Goal: Information Seeking & Learning: Understand process/instructions

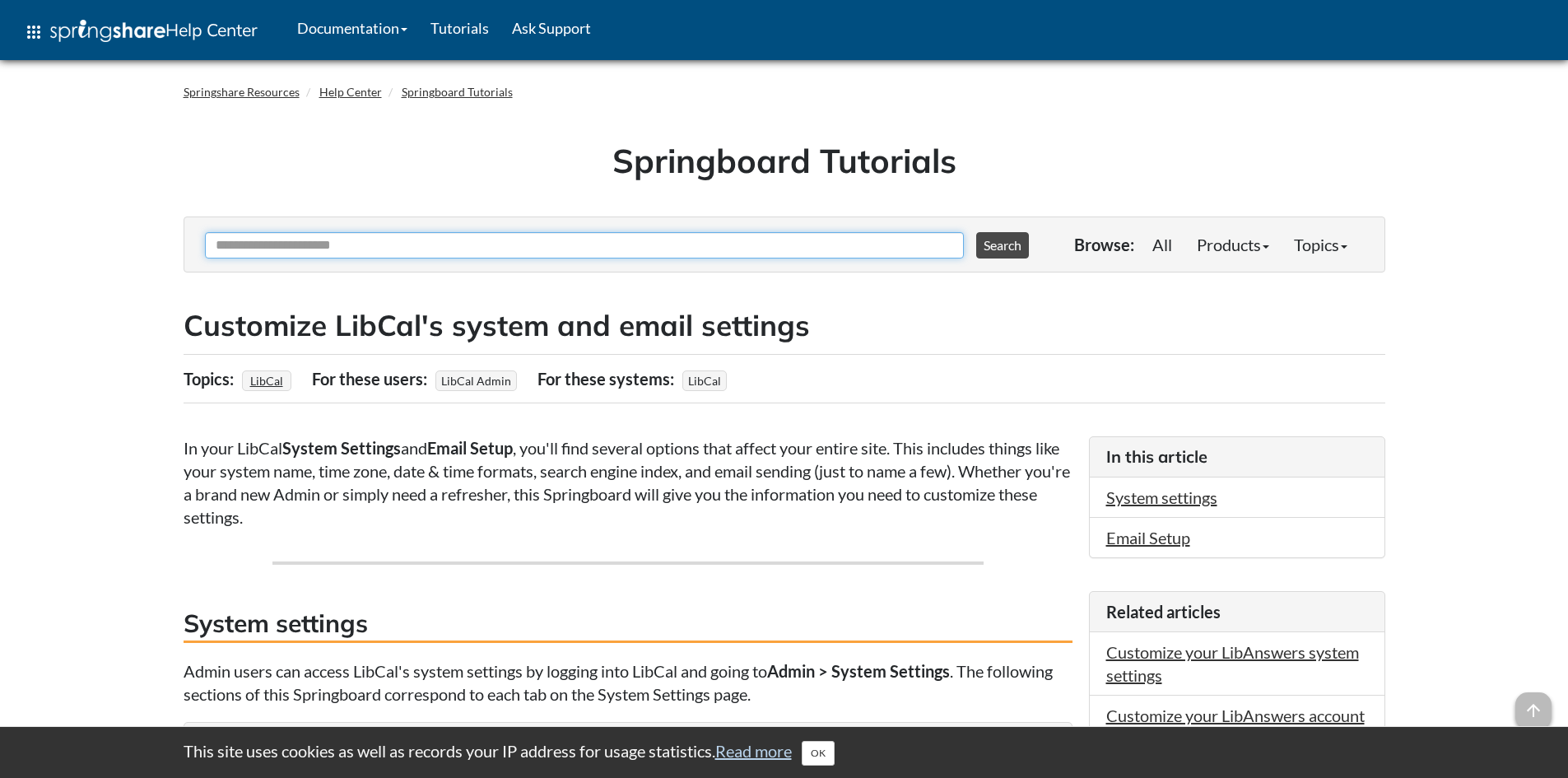
click at [377, 240] on input "Ask Another Question" at bounding box center [584, 245] width 759 height 27
type input "*******"
click at [976, 232] on button "Search" at bounding box center [1002, 245] width 52 height 27
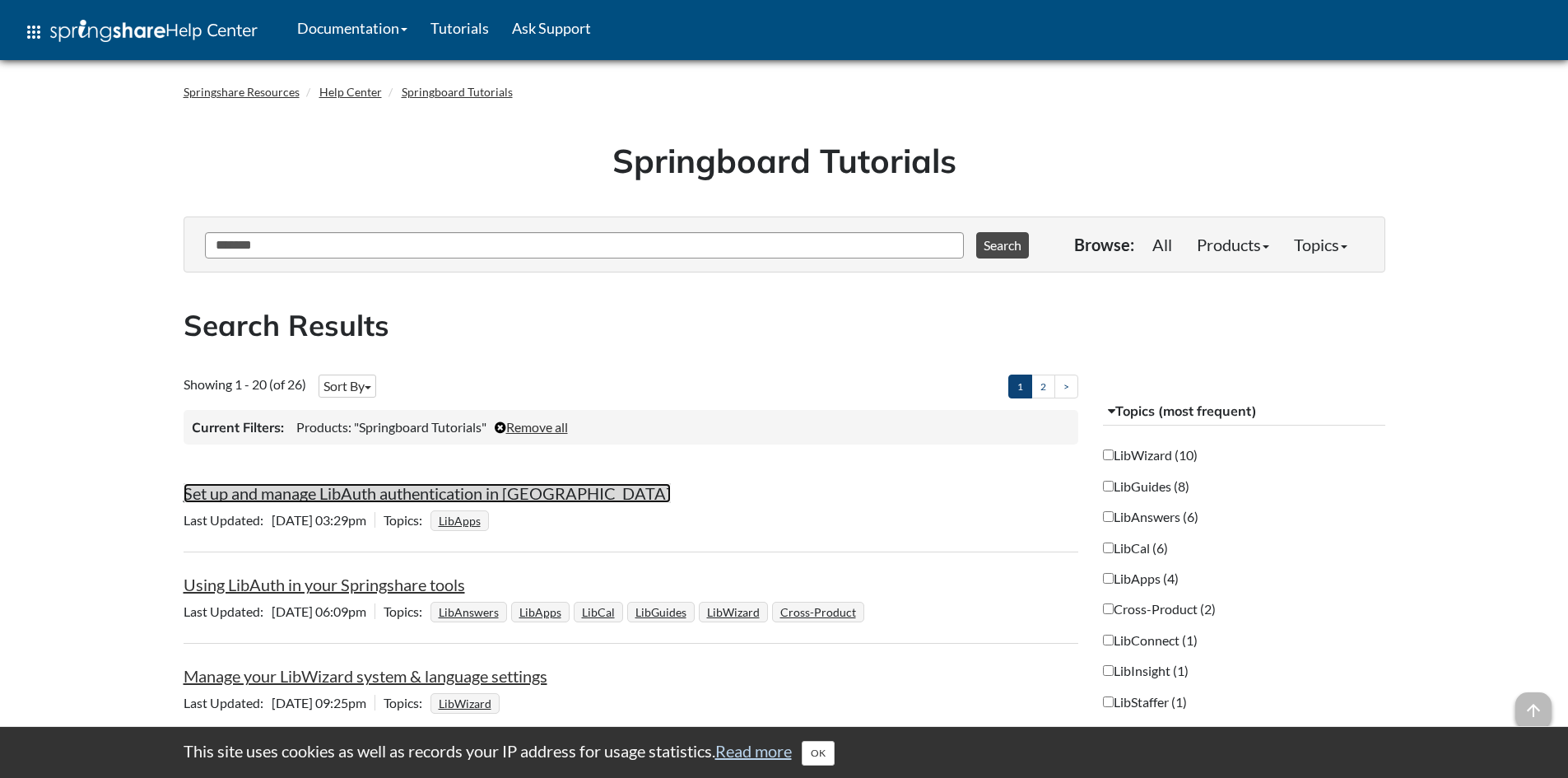
click at [514, 493] on link "Set up and manage LibAuth authentication in [GEOGRAPHIC_DATA]" at bounding box center [427, 494] width 487 height 20
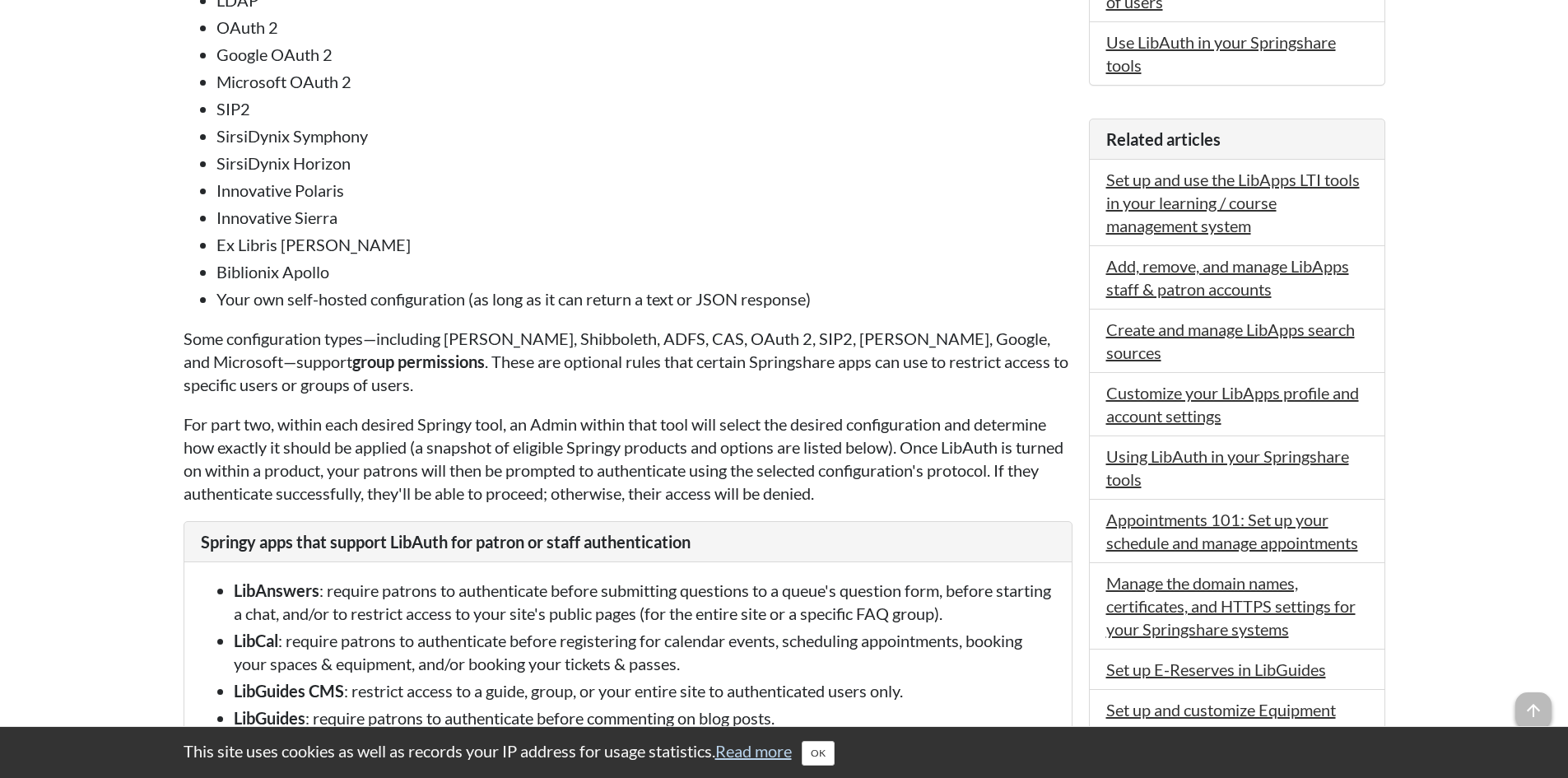
scroll to position [1317, 0]
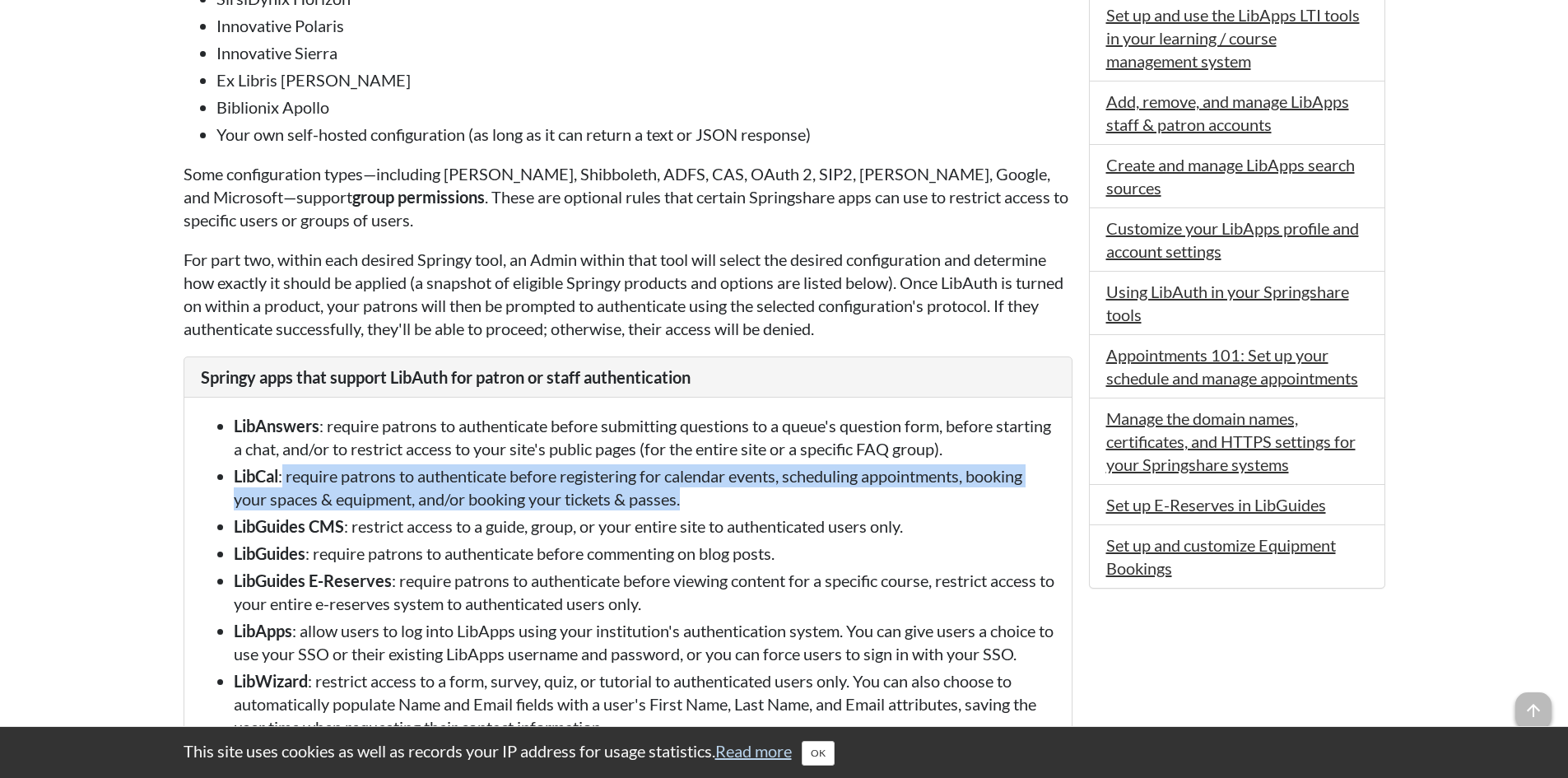
drag, startPoint x: 284, startPoint y: 498, endPoint x: 726, endPoint y: 517, distance: 442.4
click at [726, 510] on li "LibCal : require patrons to authenticate before registering for calendar events…" at bounding box center [644, 487] width 821 height 46
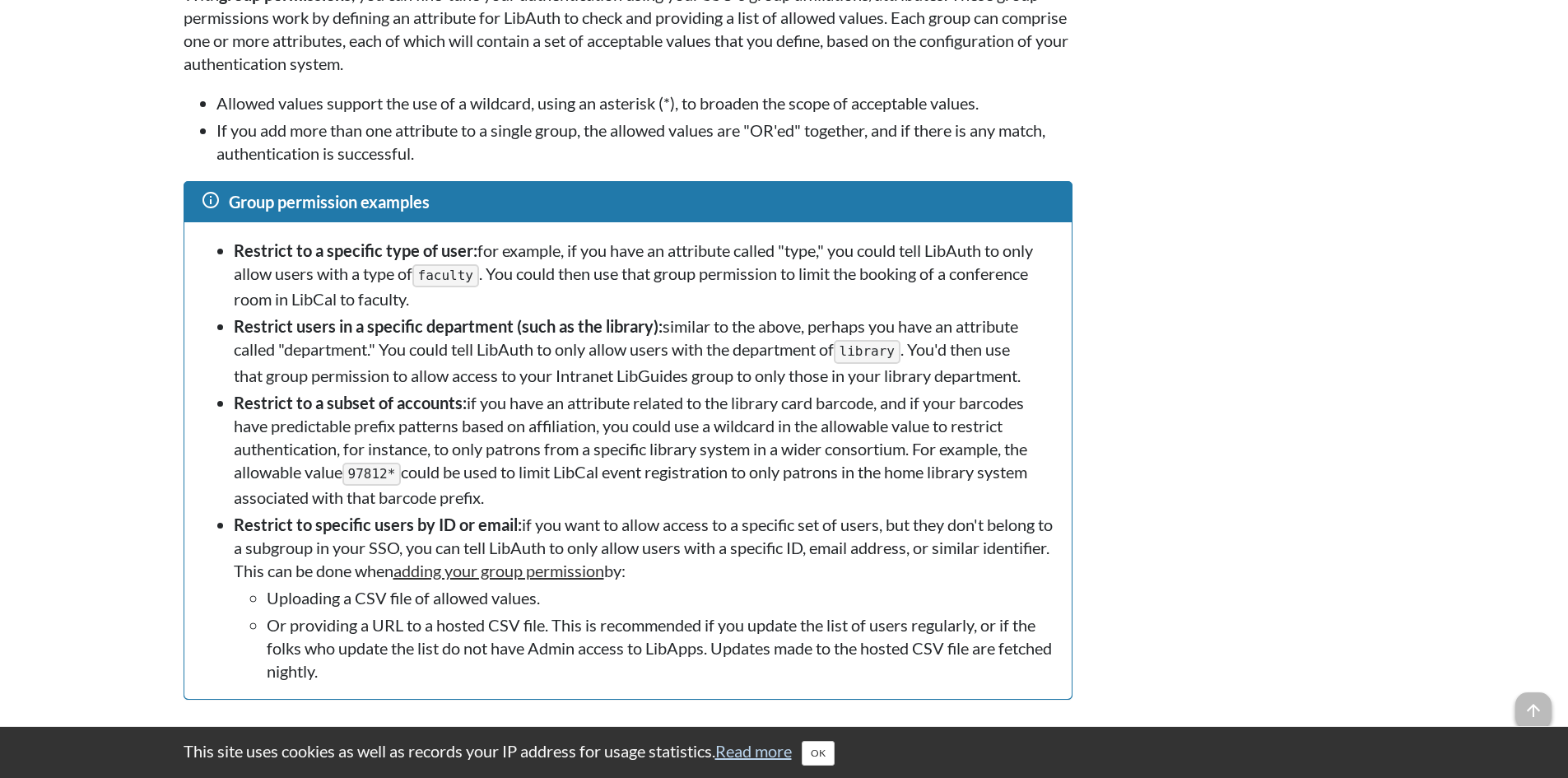
scroll to position [10289, 0]
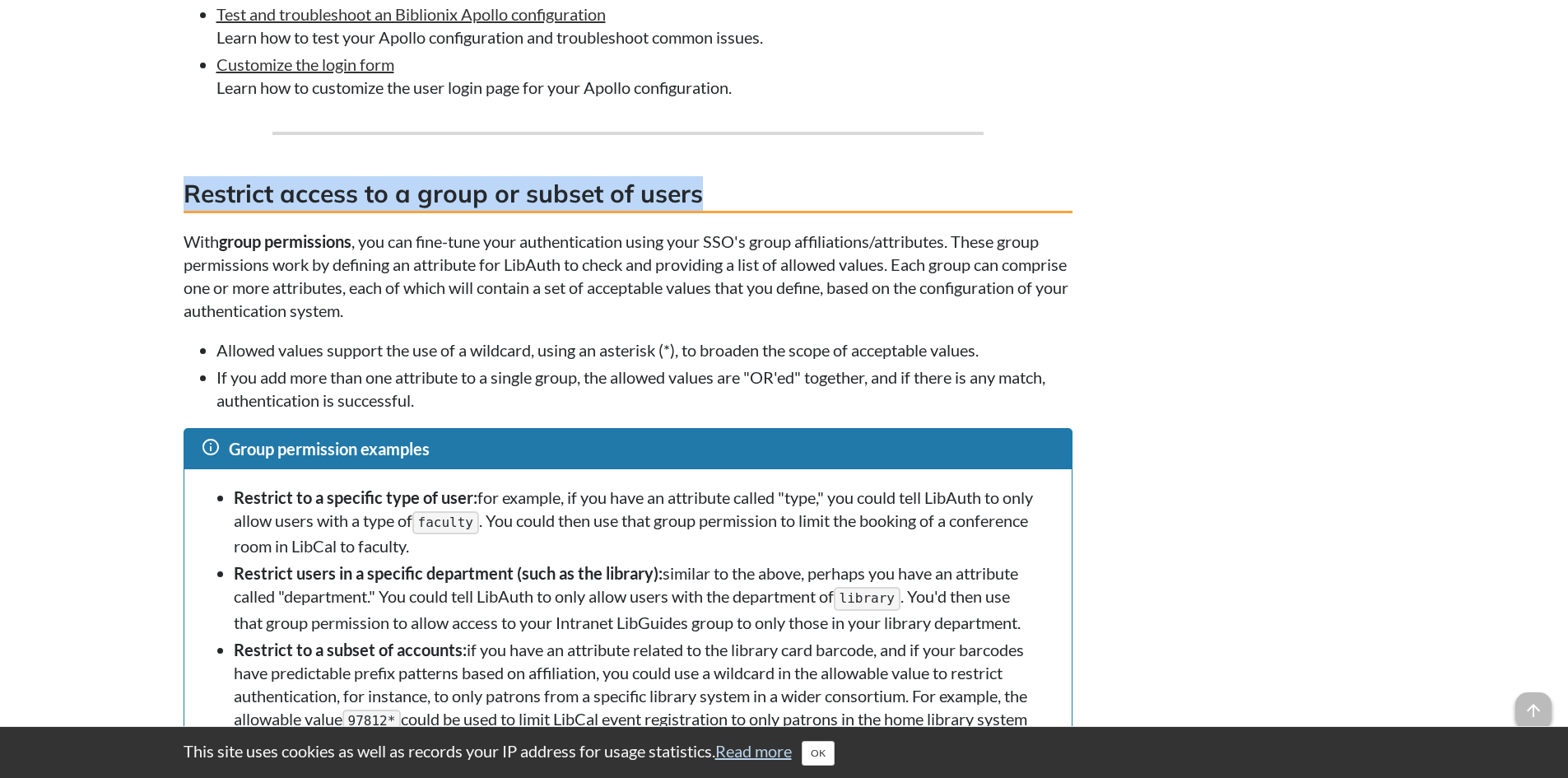
drag, startPoint x: 701, startPoint y: 244, endPoint x: 158, endPoint y: 239, distance: 543.0
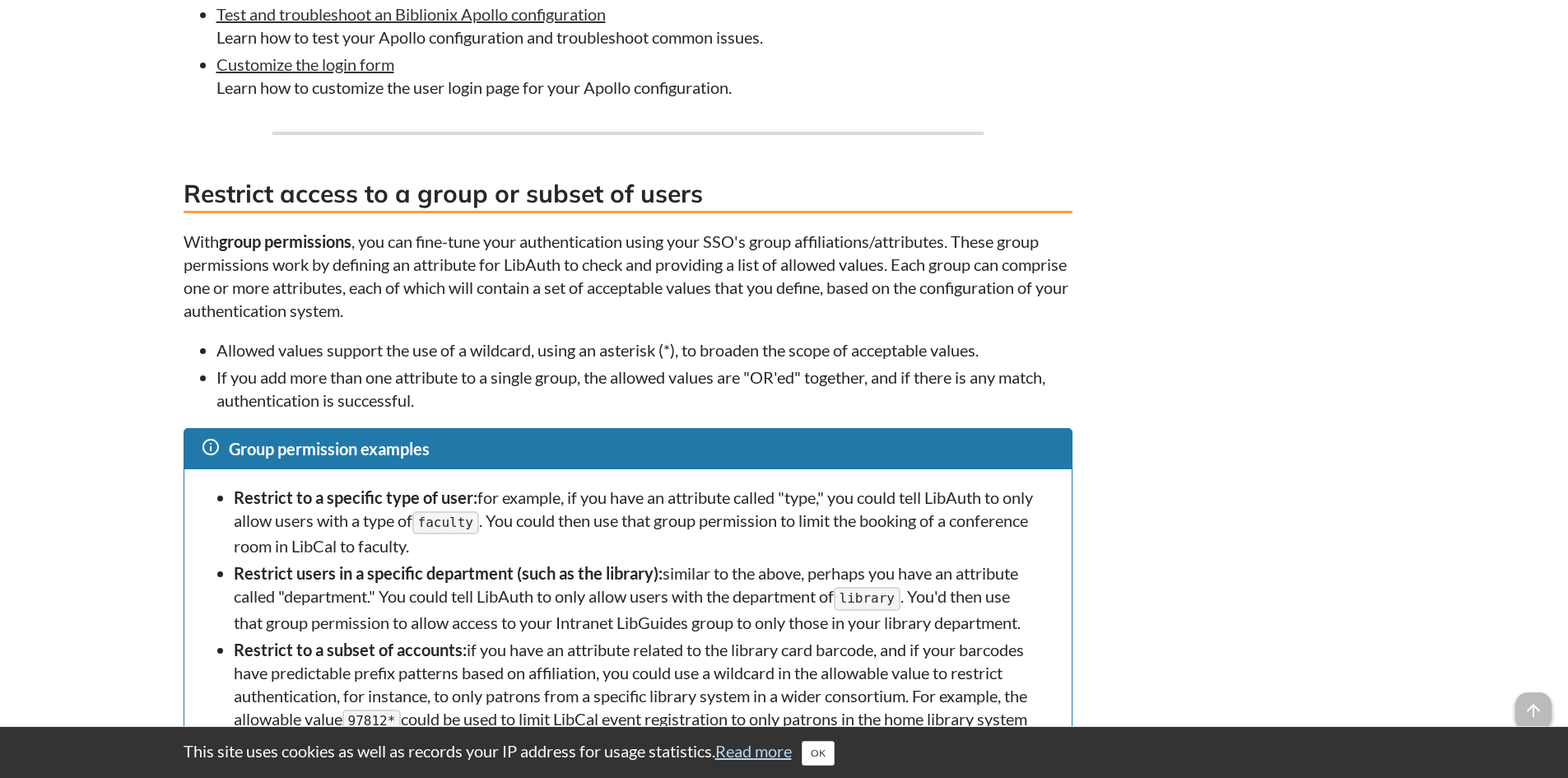
click at [369, 281] on p "With group permissions , you can fine-tune your authentication using your SSO's…" at bounding box center [628, 275] width 889 height 92
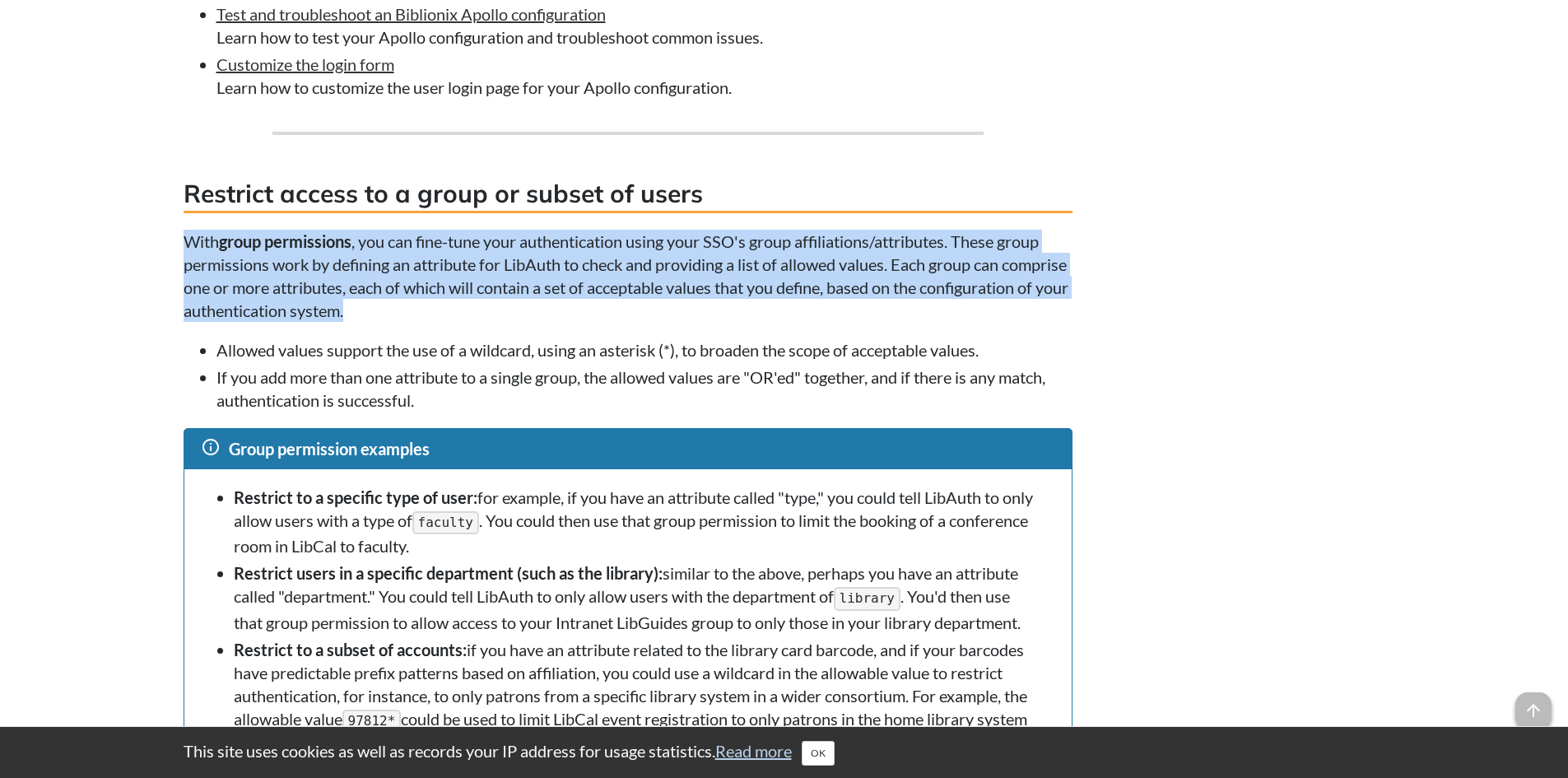
drag, startPoint x: 180, startPoint y: 286, endPoint x: 511, endPoint y: 364, distance: 340.1
click at [292, 312] on p "With group permissions , you can fine-tune your authentication using your SSO's…" at bounding box center [628, 275] width 889 height 92
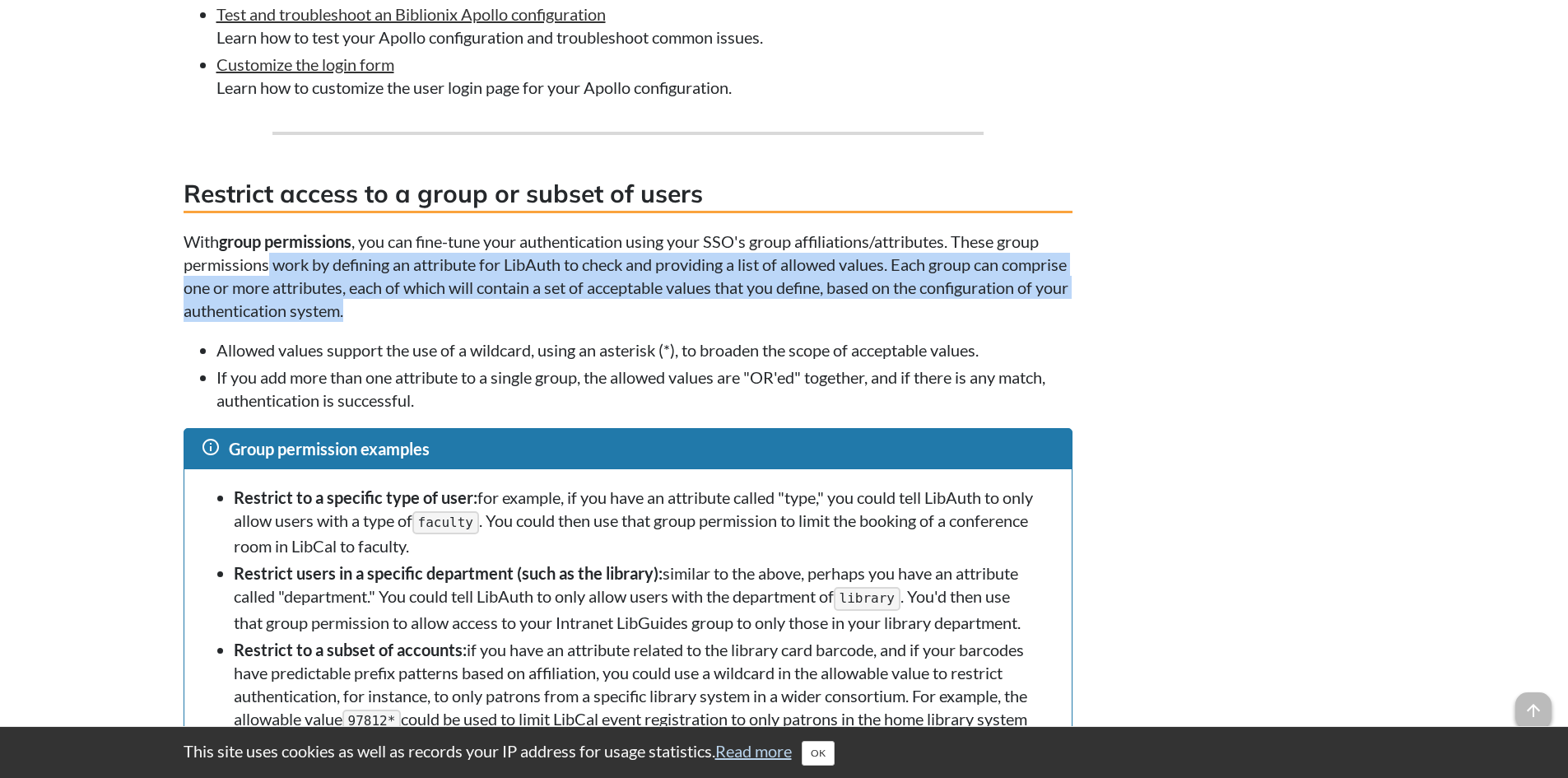
drag, startPoint x: 270, startPoint y: 307, endPoint x: 589, endPoint y: 349, distance: 321.8
click at [589, 322] on p "With group permissions , you can fine-tune your authentication using your SSO's…" at bounding box center [628, 275] width 889 height 92
click at [538, 322] on p "With group permissions , you can fine-tune your authentication using your SSO's…" at bounding box center [628, 275] width 889 height 92
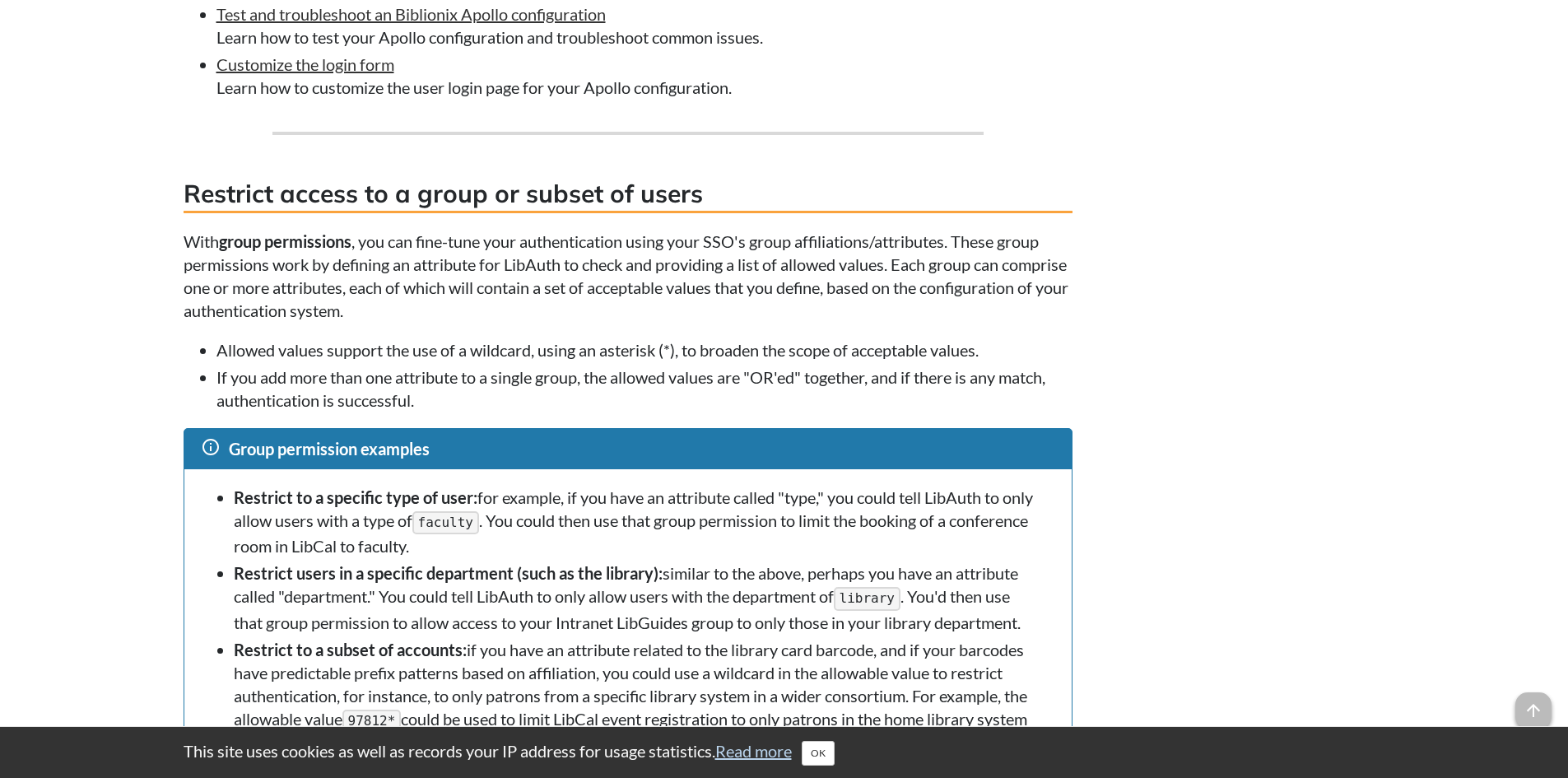
scroll to position [10372, 0]
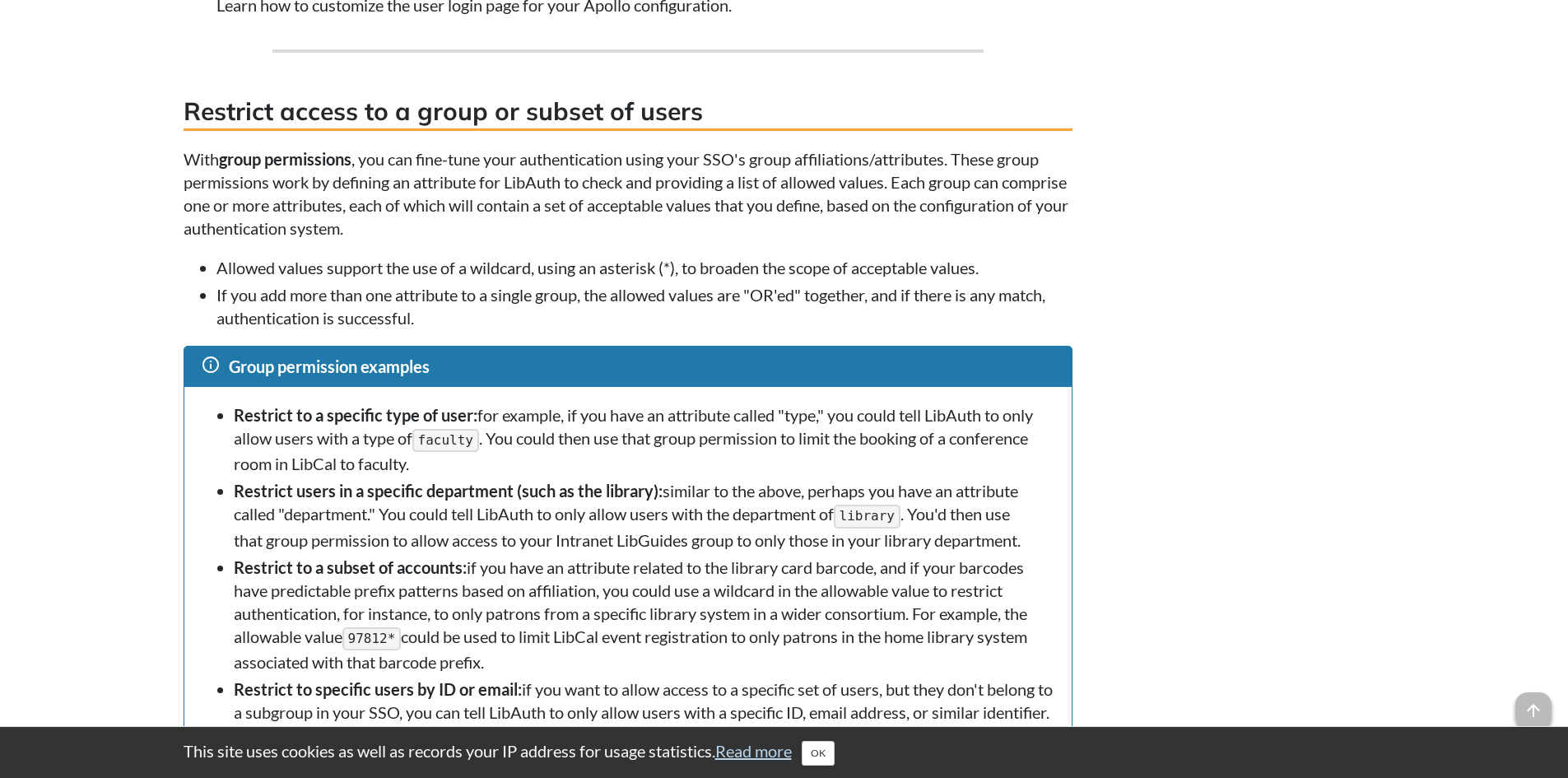
click at [655, 500] on strong "Restrict users in a specific department (such as the library):" at bounding box center [448, 491] width 428 height 20
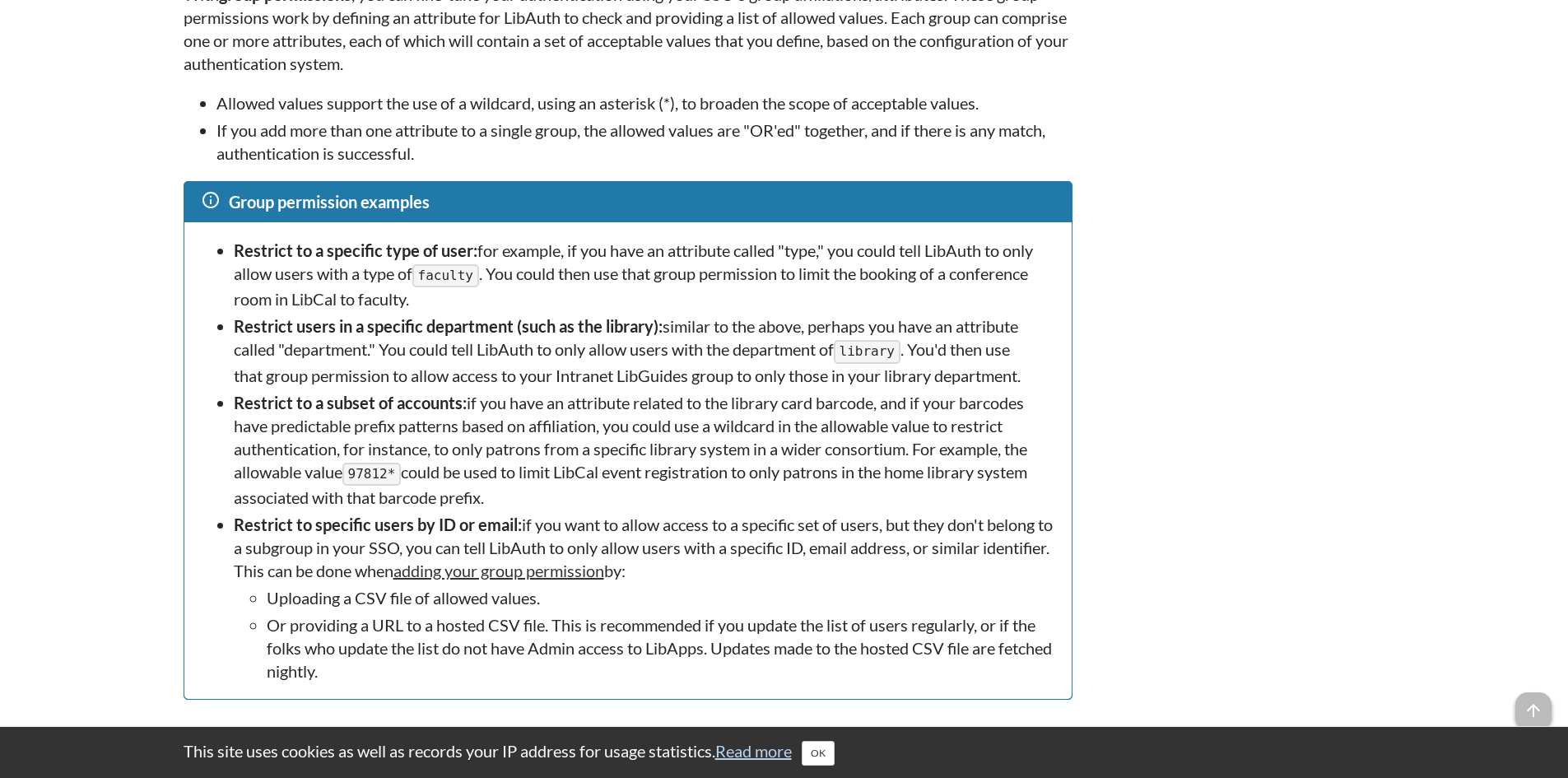
scroll to position [10619, 0]
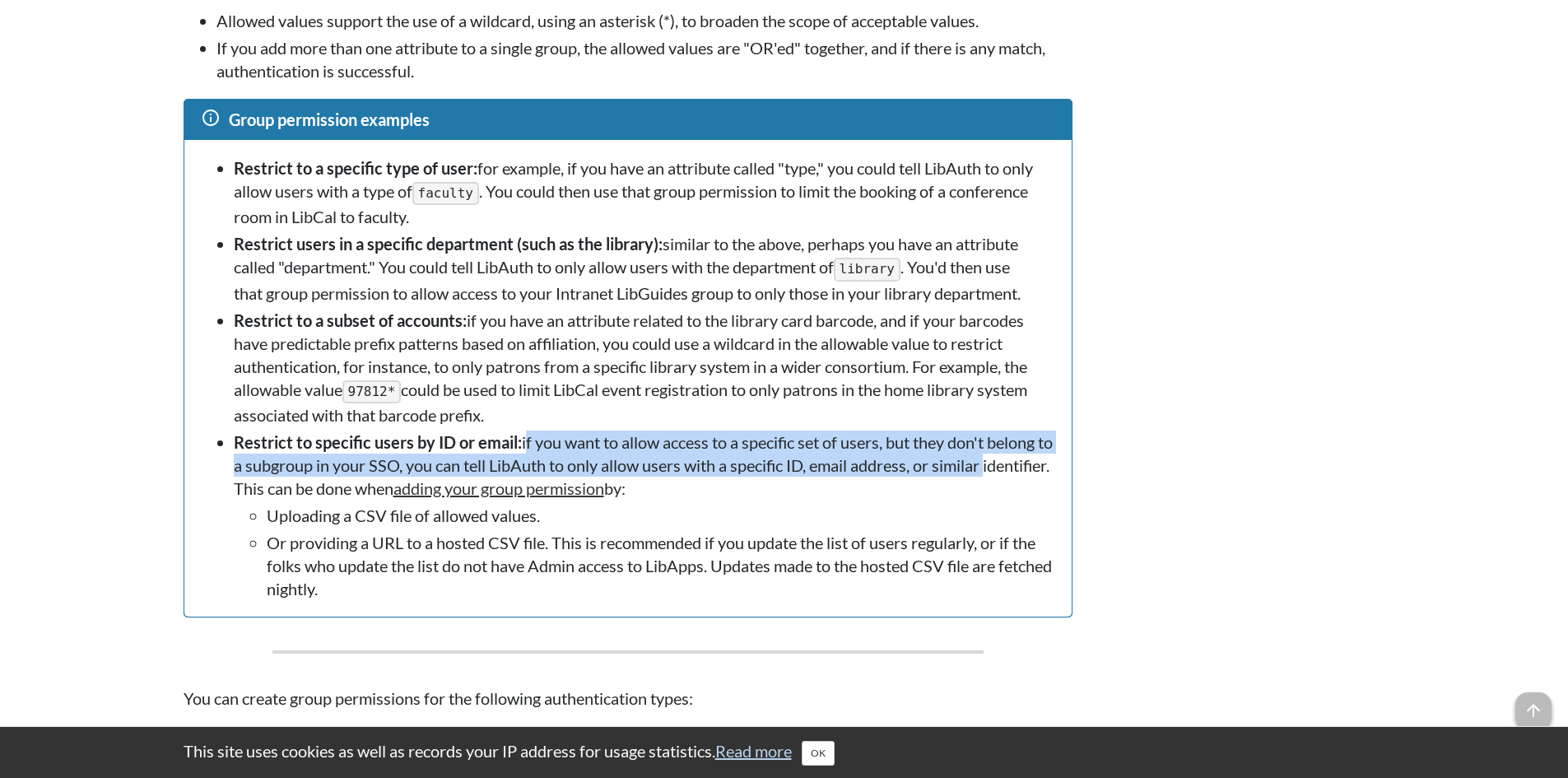
drag, startPoint x: 524, startPoint y: 488, endPoint x: 1029, endPoint y: 517, distance: 505.8
click at [1029, 517] on li "Restrict to specific users by ID or email: if you want to allow access to a spe…" at bounding box center [644, 515] width 821 height 170
click at [605, 498] on link "adding your group permission" at bounding box center [499, 488] width 211 height 20
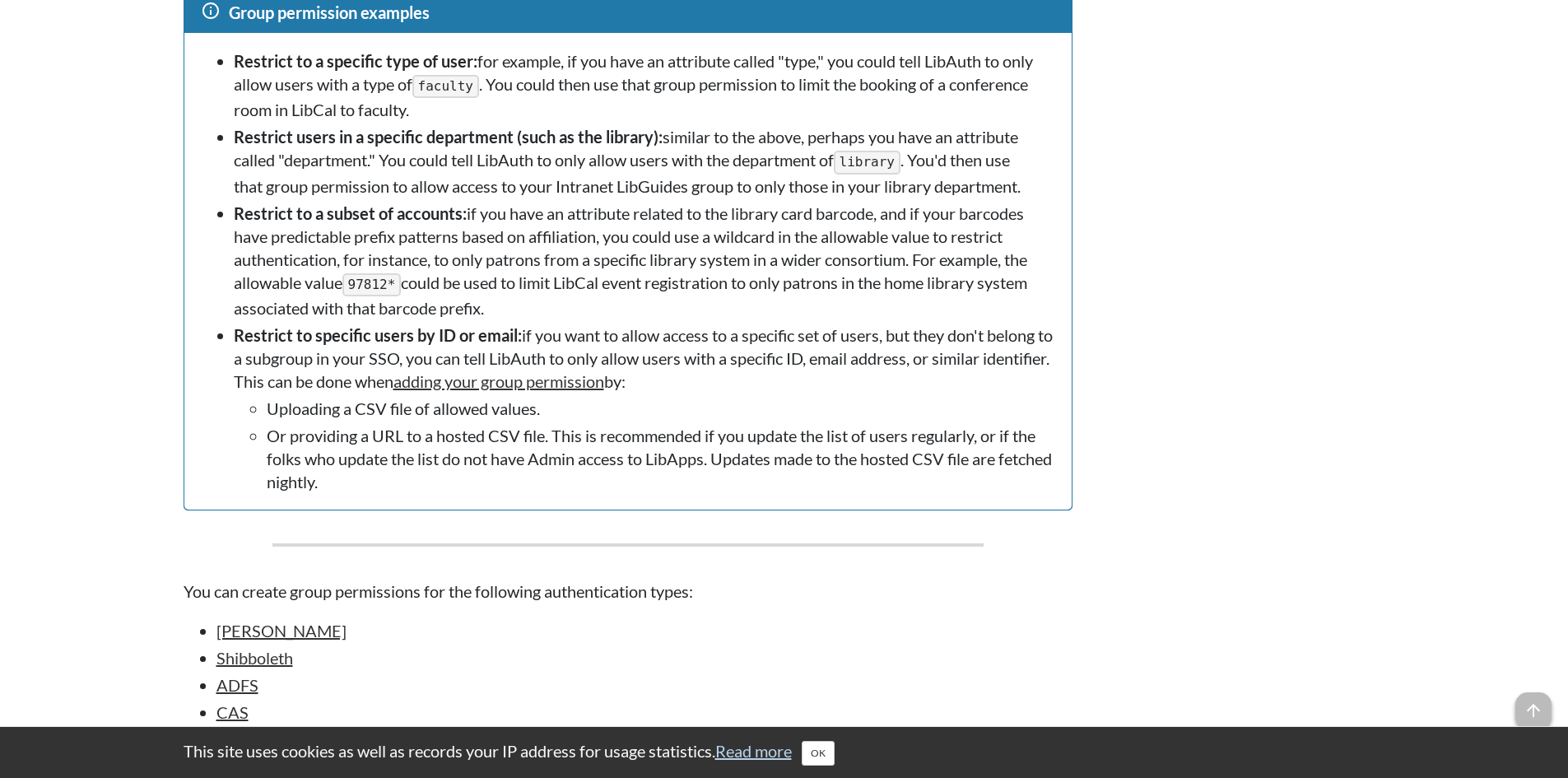
scroll to position [10599, 0]
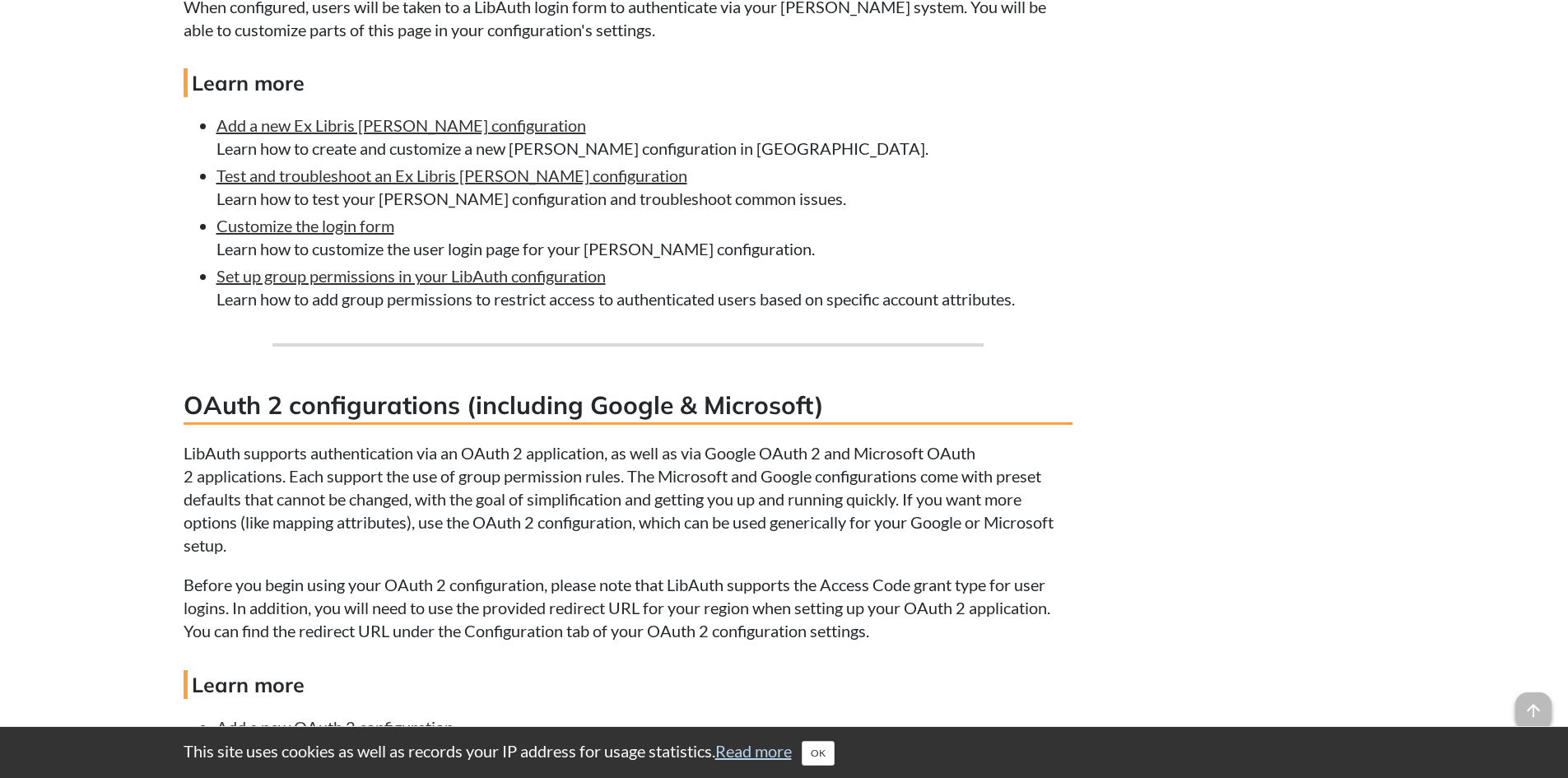
scroll to position [8643, 0]
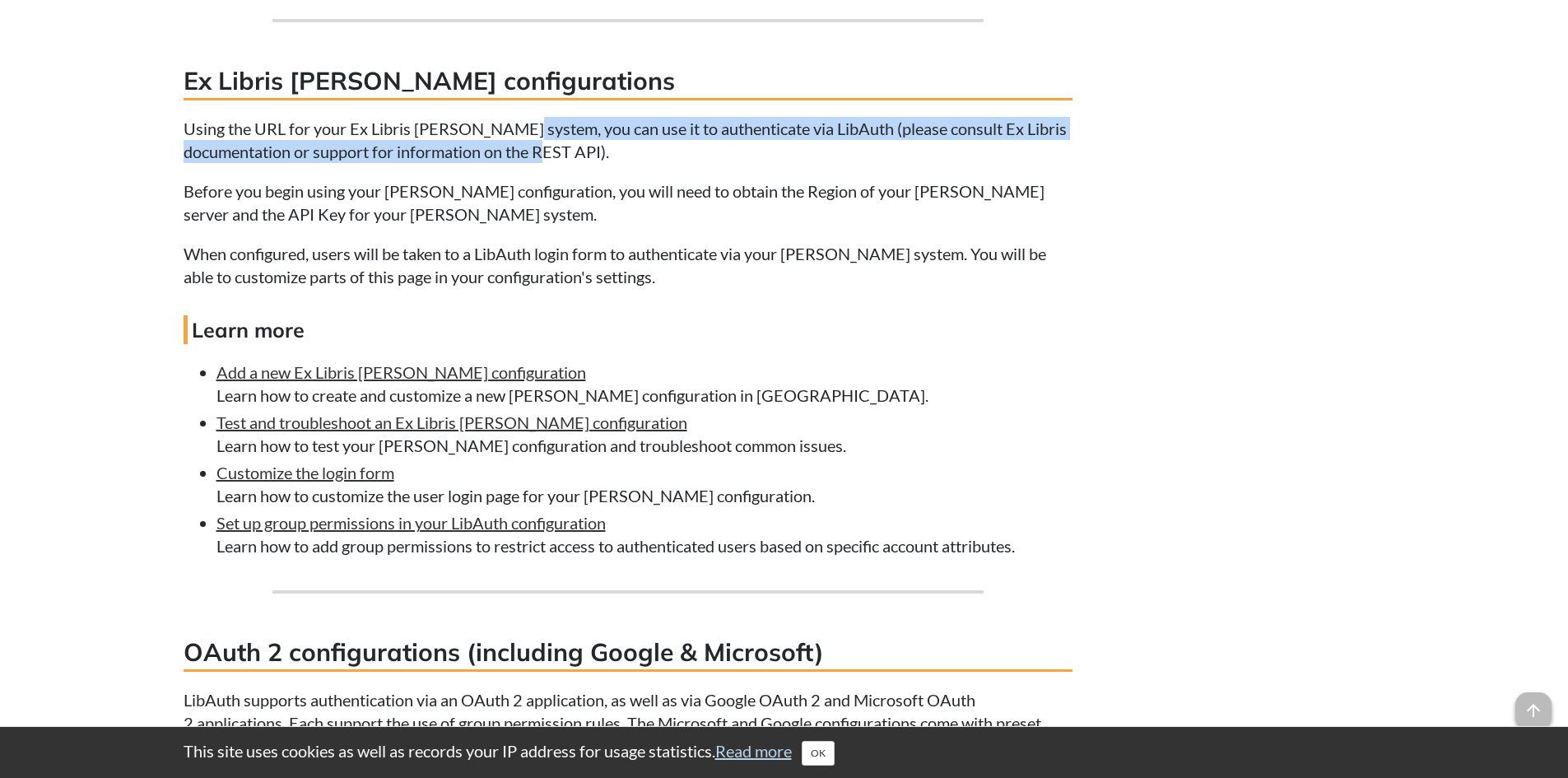
drag, startPoint x: 515, startPoint y: 172, endPoint x: 1048, endPoint y: 188, distance: 533.2
click at [1048, 163] on p "Using the URL for your Ex Libris [PERSON_NAME] system, you can use it to authen…" at bounding box center [628, 139] width 889 height 46
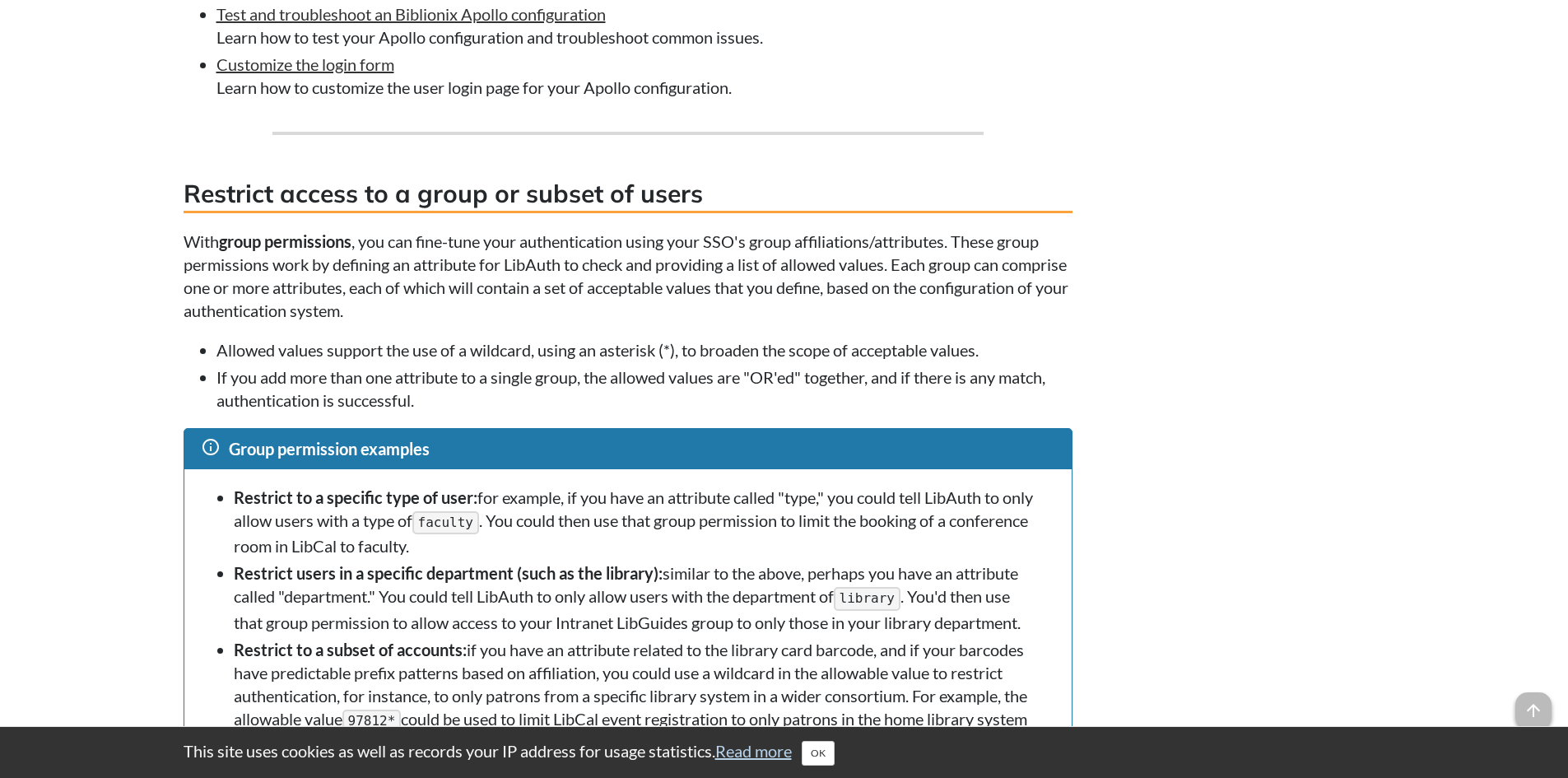
scroll to position [10865, 0]
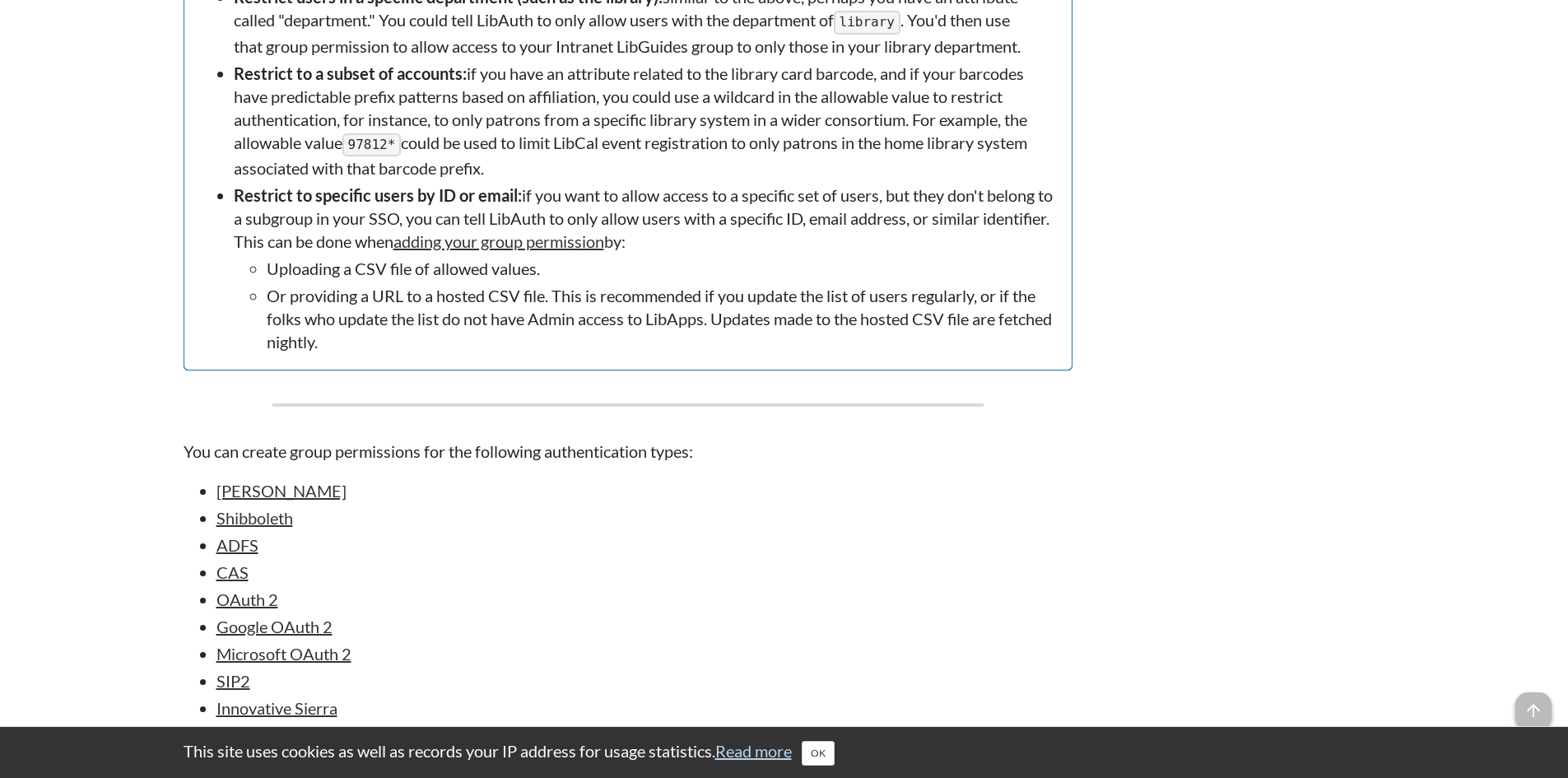
drag, startPoint x: 531, startPoint y: 288, endPoint x: 683, endPoint y: 294, distance: 152.1
click at [683, 294] on li "Restrict to specific users by ID or email: if you want to allow access to a spe…" at bounding box center [644, 268] width 821 height 170
copy li "adding your group permission"
drag, startPoint x: 528, startPoint y: 236, endPoint x: 1039, endPoint y: 283, distance: 513.2
click at [1039, 283] on li "Restrict to specific users by ID or email: if you want to allow access to a spe…" at bounding box center [644, 268] width 821 height 170
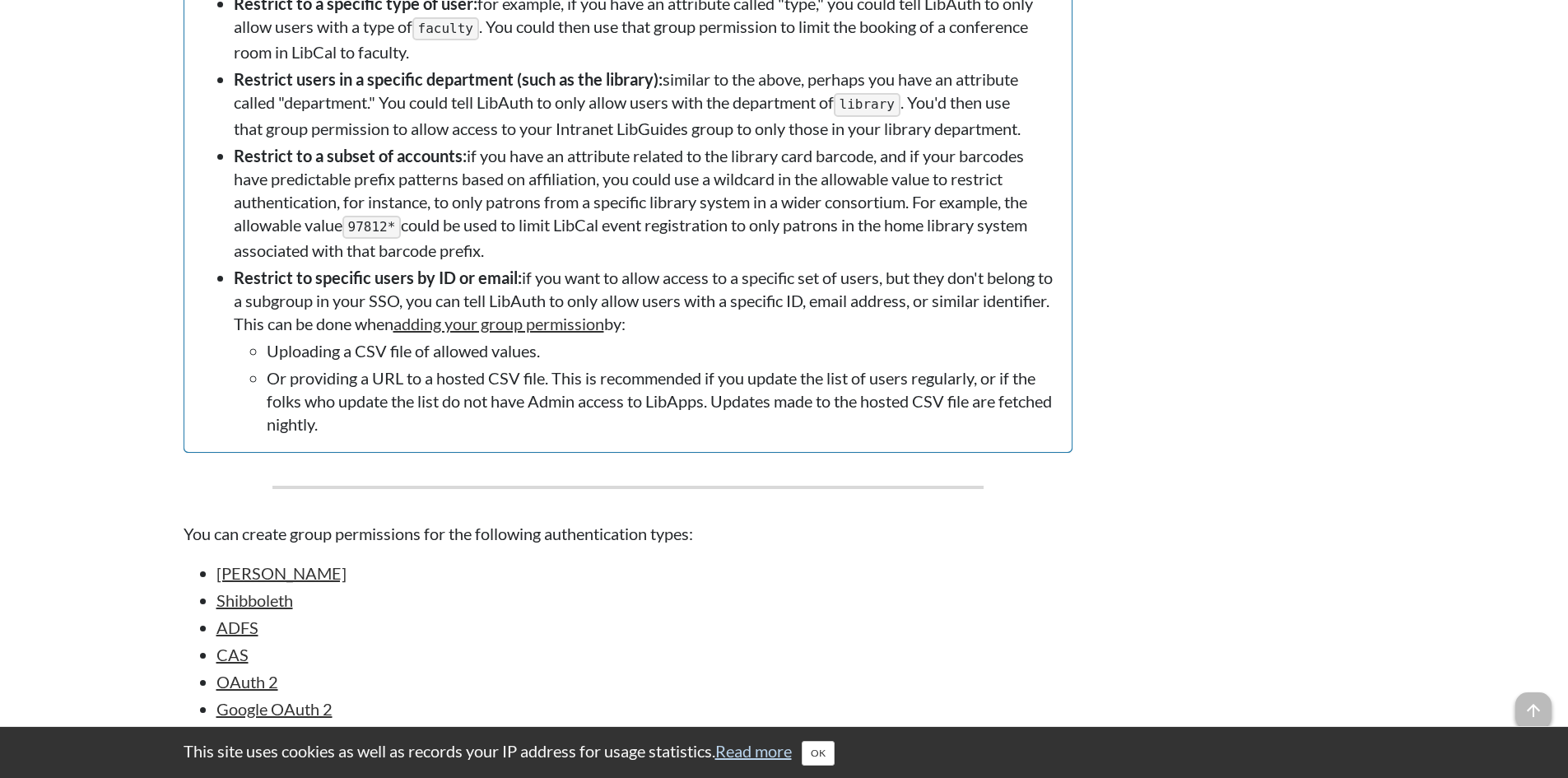
scroll to position [10701, 0]
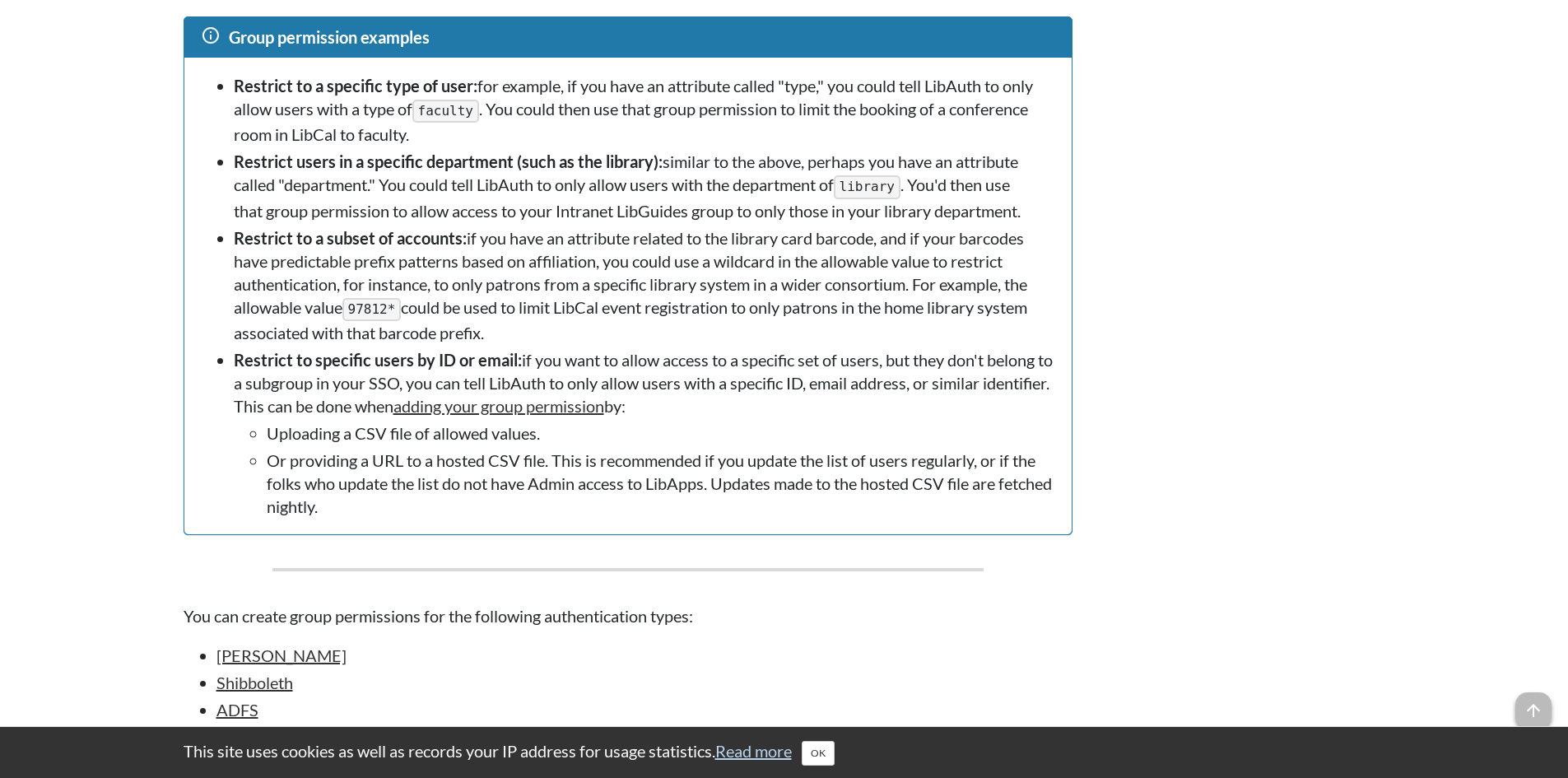
drag, startPoint x: 667, startPoint y: 436, endPoint x: 683, endPoint y: 365, distance: 72.8
click at [683, 344] on li "Restrict to a subset of accounts: if you have an attribute related to the libra…" at bounding box center [644, 285] width 821 height 117
drag, startPoint x: 518, startPoint y: 404, endPoint x: 202, endPoint y: 406, distance: 316.0
click at [202, 406] on ul "Restrict to a specific type of user: for example, if you have an attribute call…" at bounding box center [628, 296] width 854 height 444
copy strong "Restrict to specific users by ID or email:"
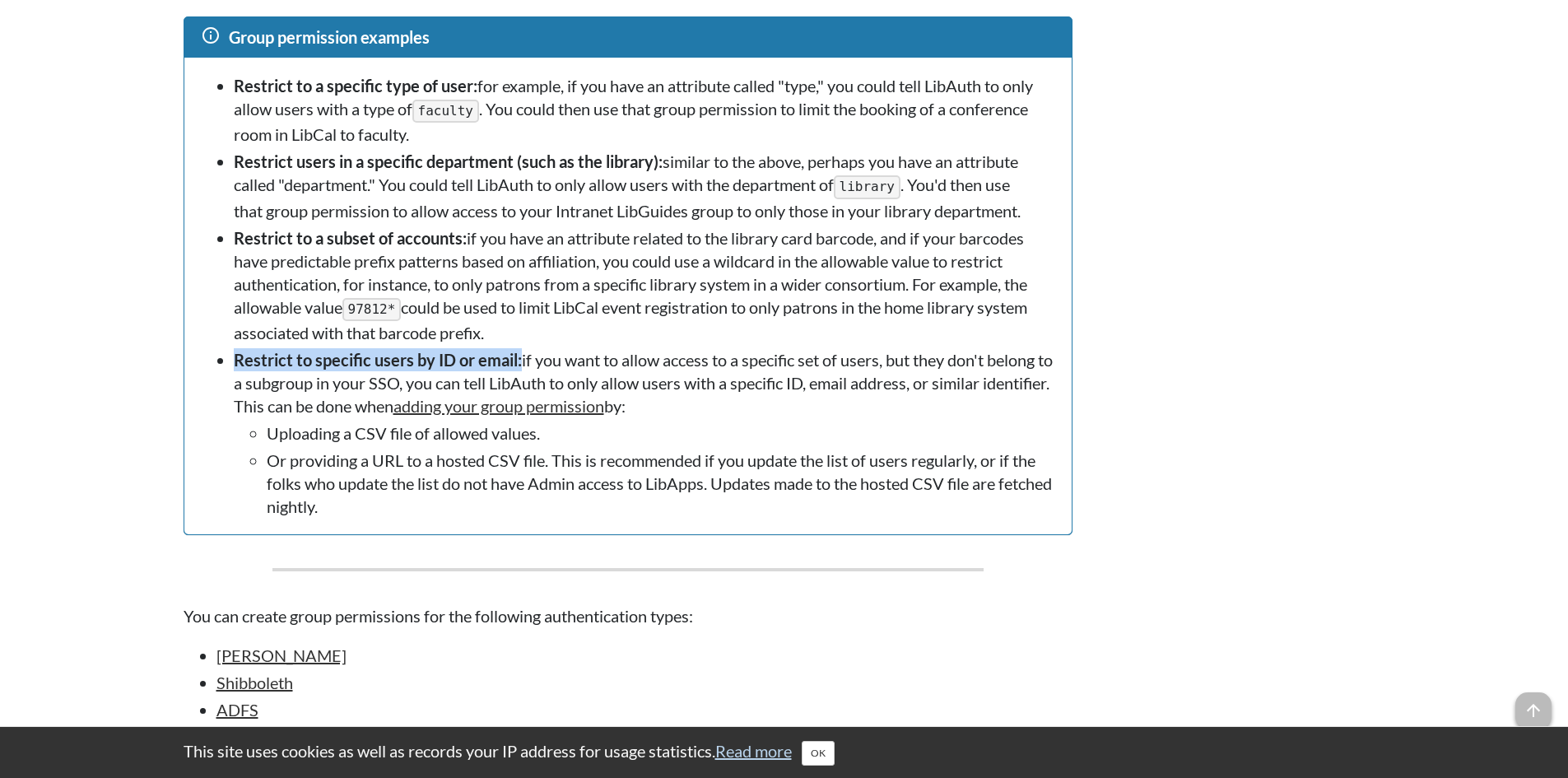
copy strong "Restrict to specific users by ID or email:"
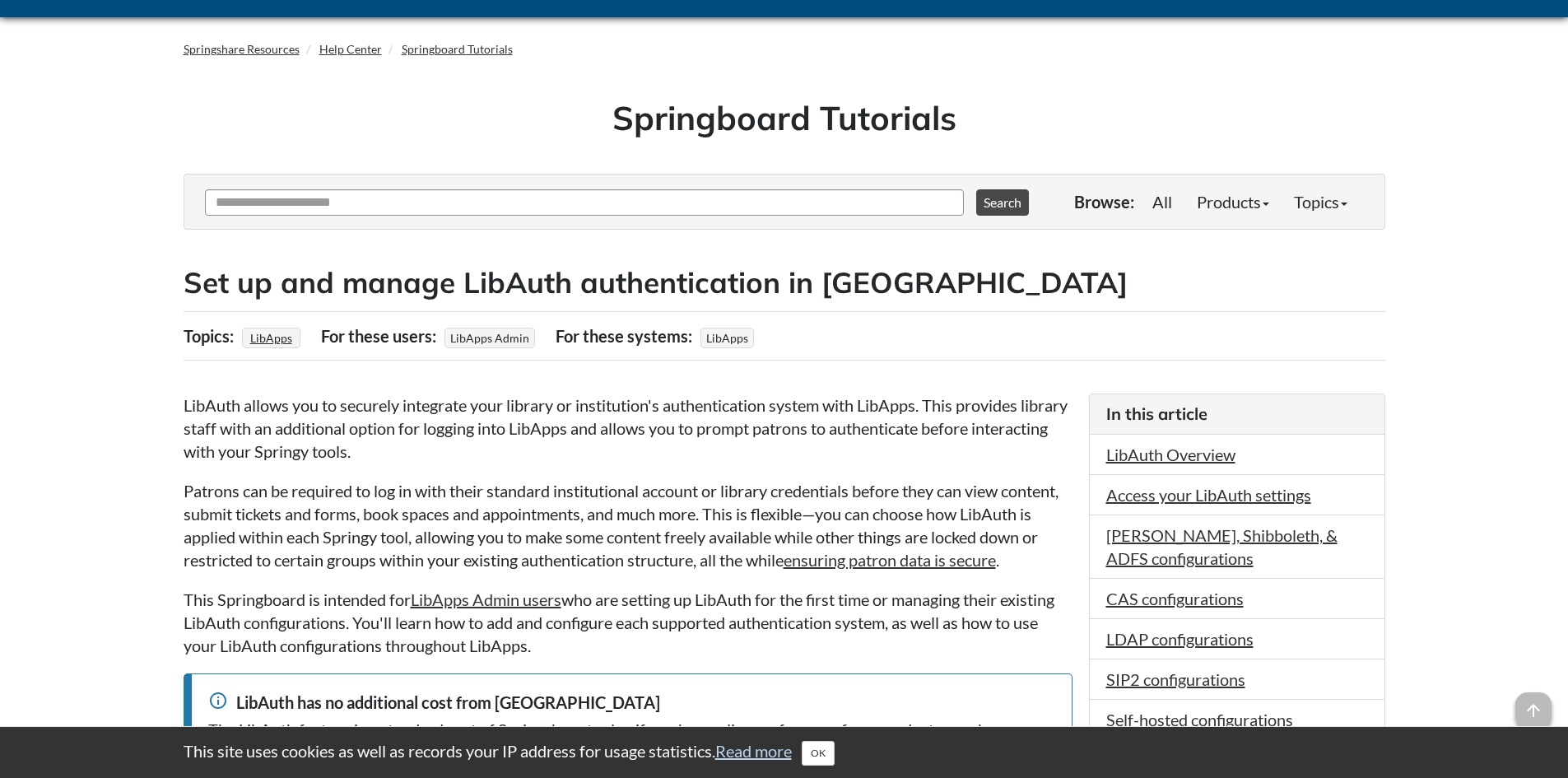
scroll to position [0, 0]
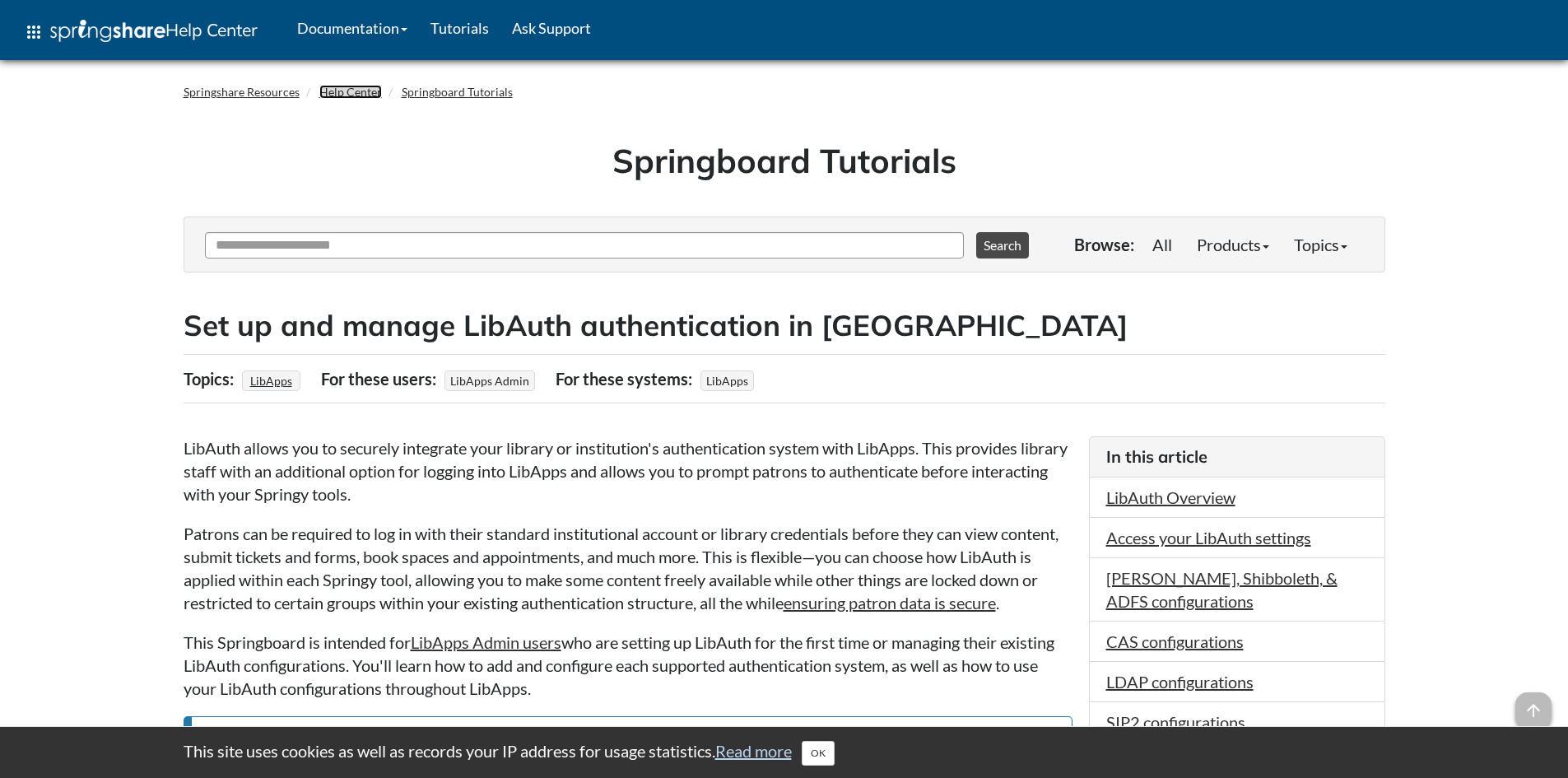
click at [341, 88] on link "Help Center" at bounding box center [350, 91] width 62 height 14
